Goal: Register for event/course

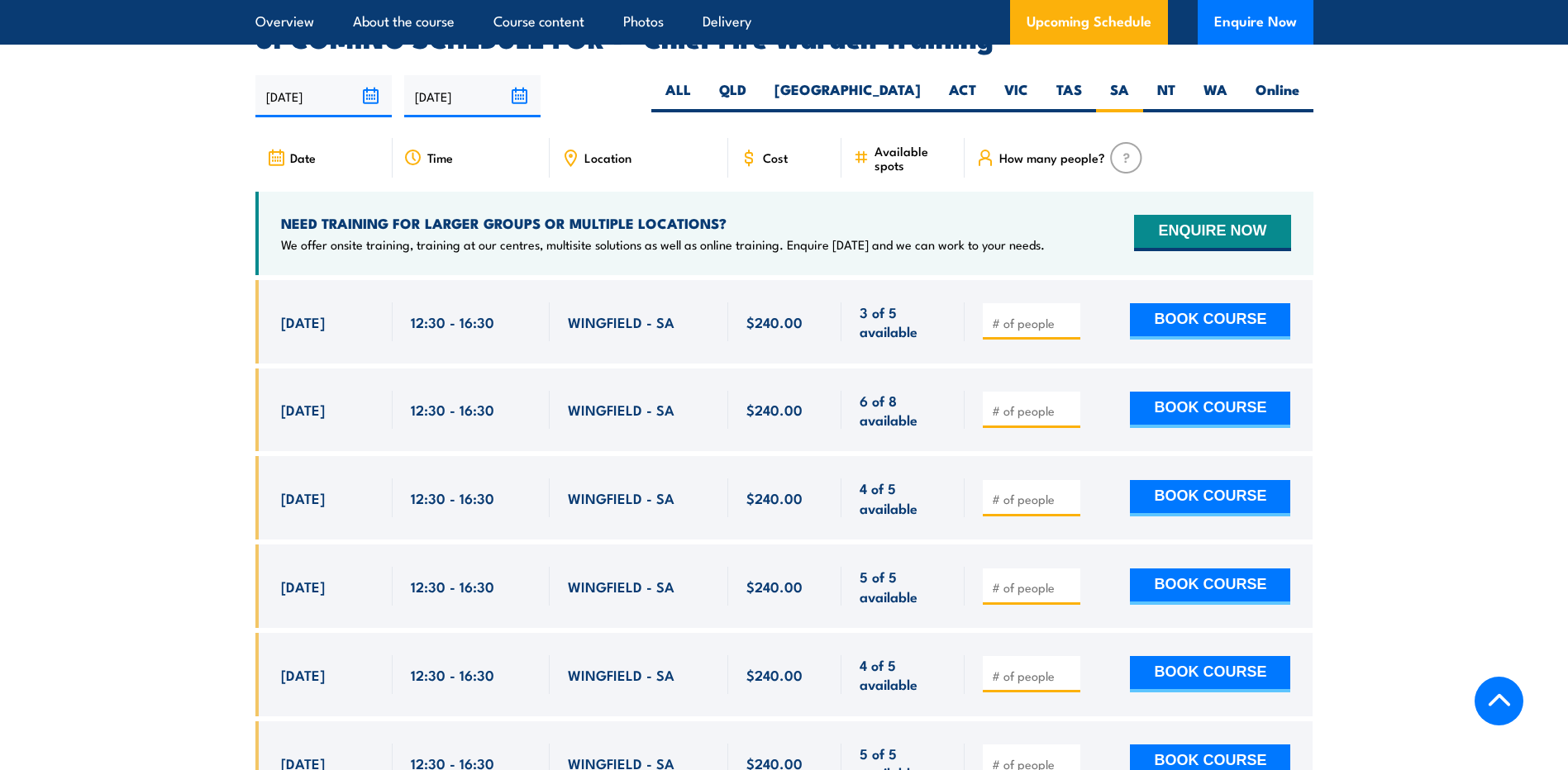
scroll to position [3031, 0]
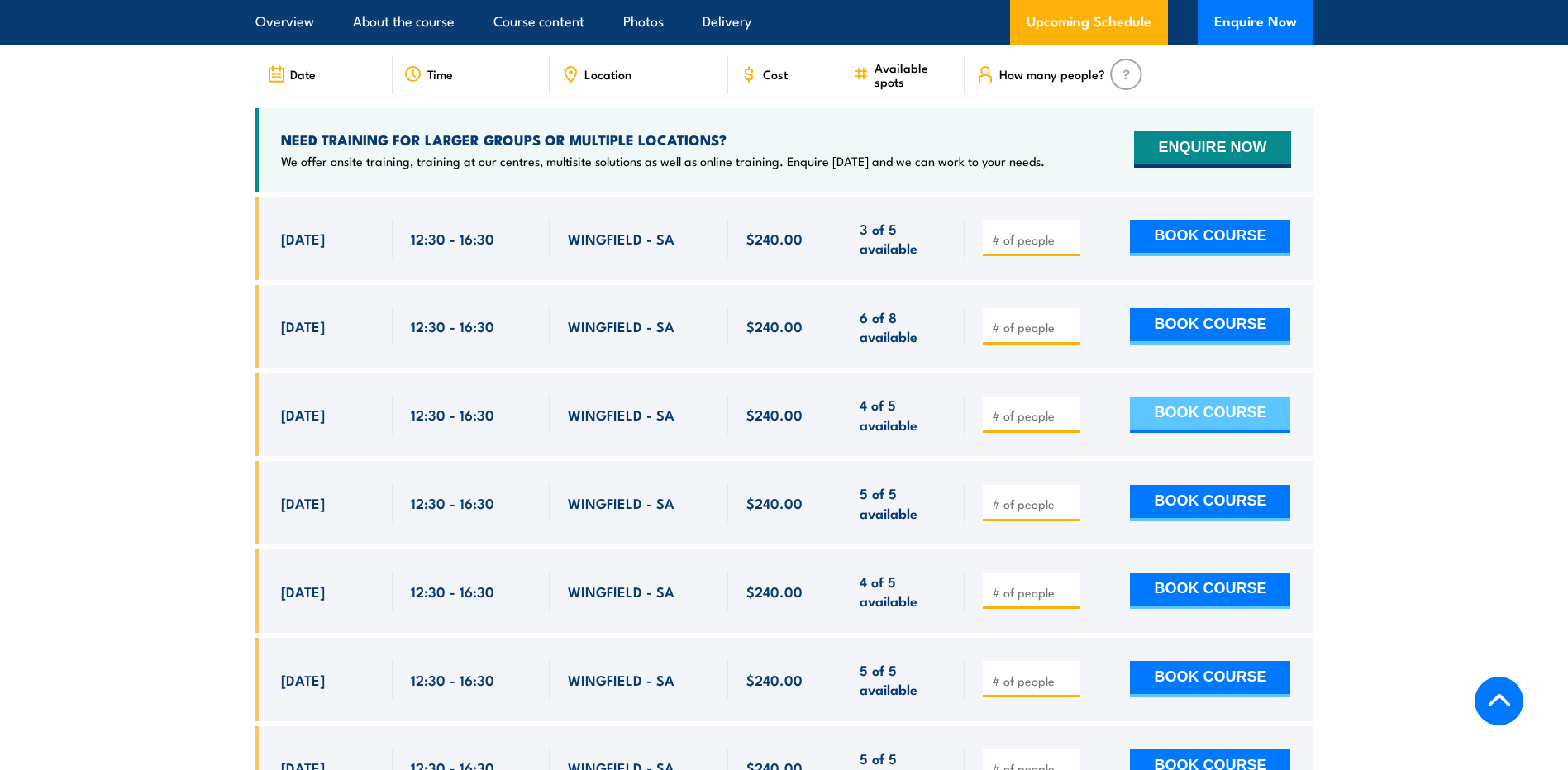
click at [1196, 397] on button "BOOK COURSE" at bounding box center [1210, 415] width 160 height 36
type input "1"
click at [1201, 397] on button "BOOK COURSE" at bounding box center [1210, 415] width 160 height 36
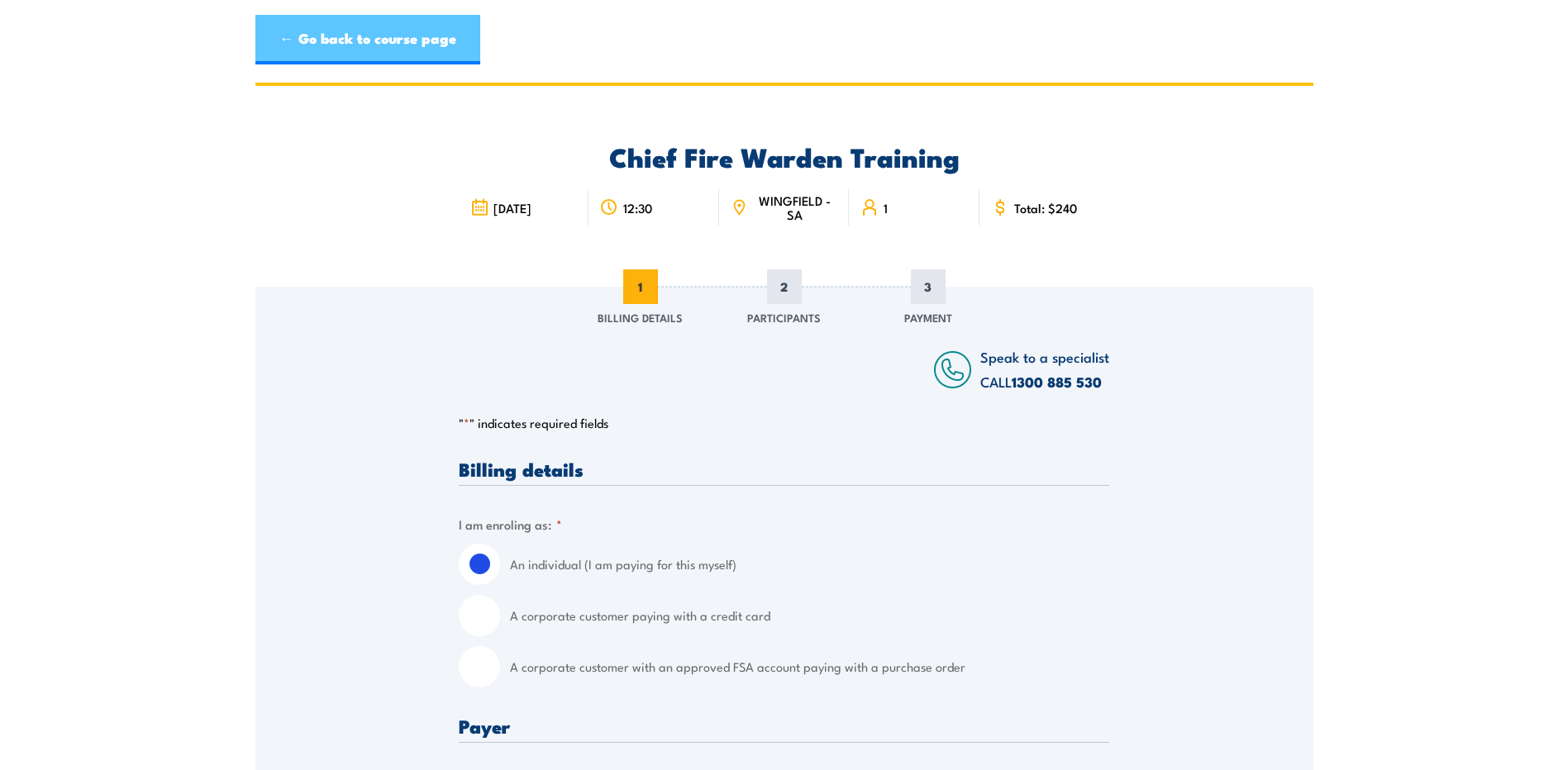
click at [320, 50] on link "← Go back to course page" at bounding box center [367, 40] width 225 height 50
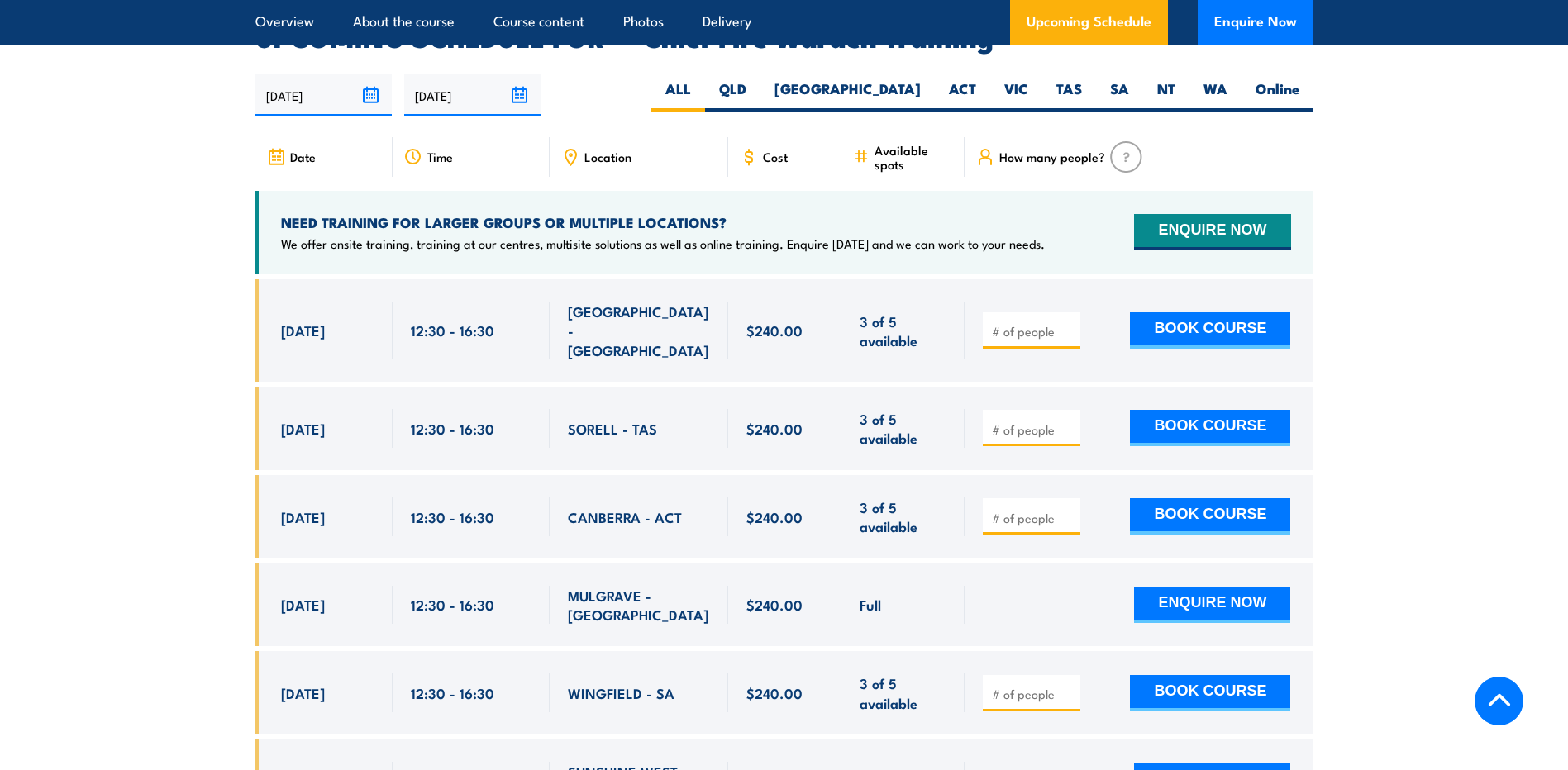
scroll to position [2701, 0]
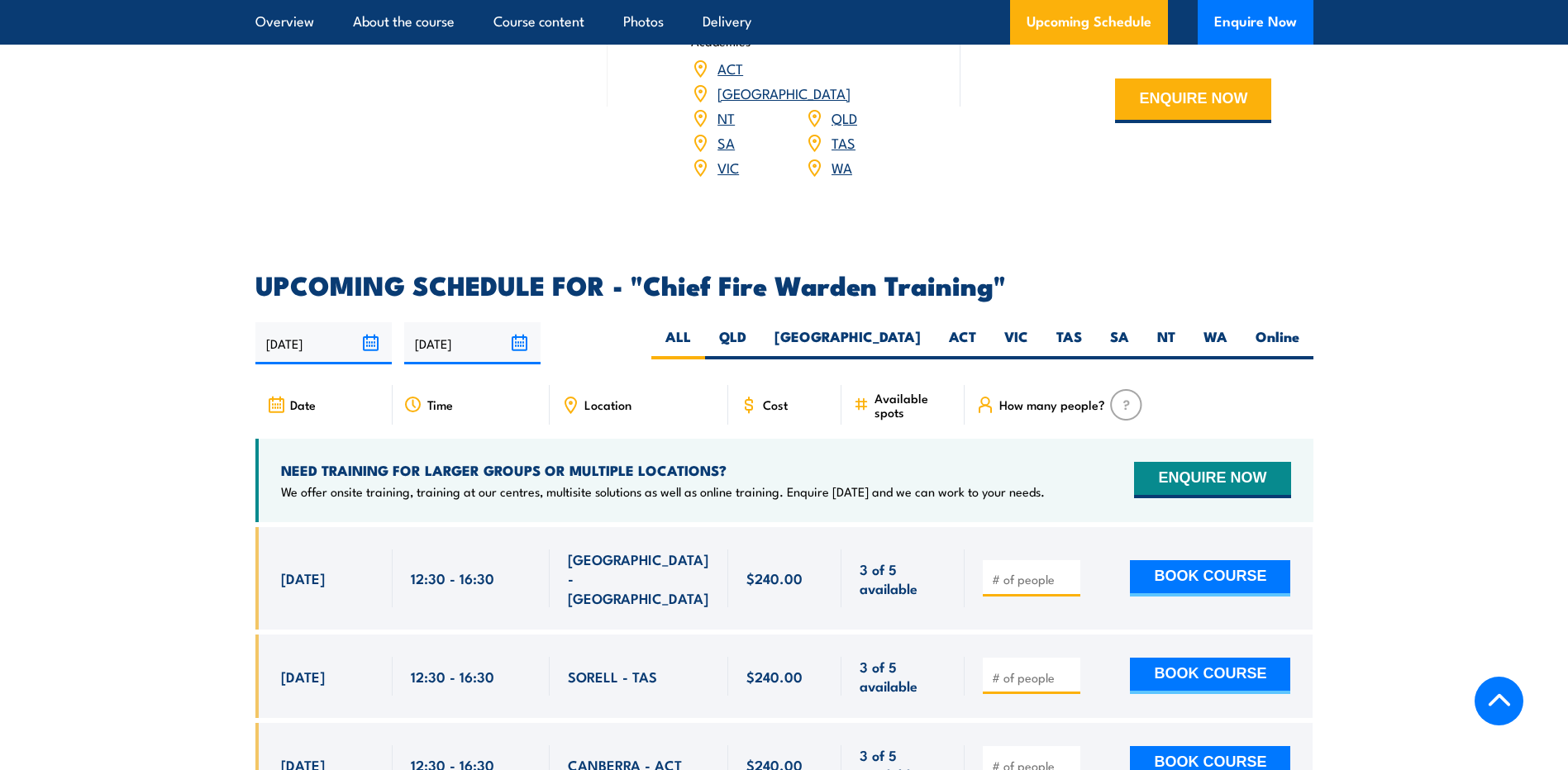
click at [610, 398] on span "Location" at bounding box center [607, 405] width 47 height 14
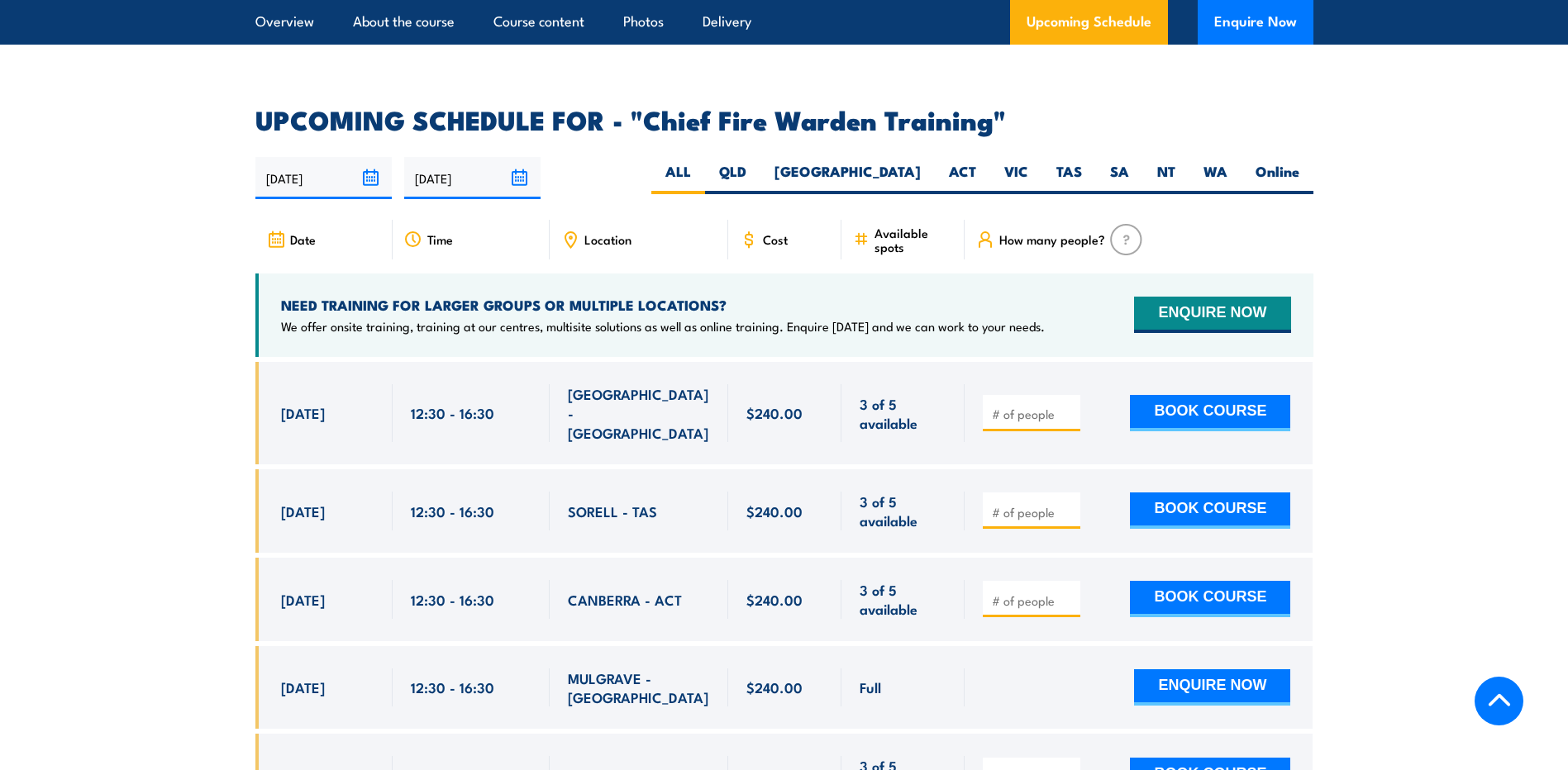
scroll to position [2949, 0]
